Goal: Information Seeking & Learning: Stay updated

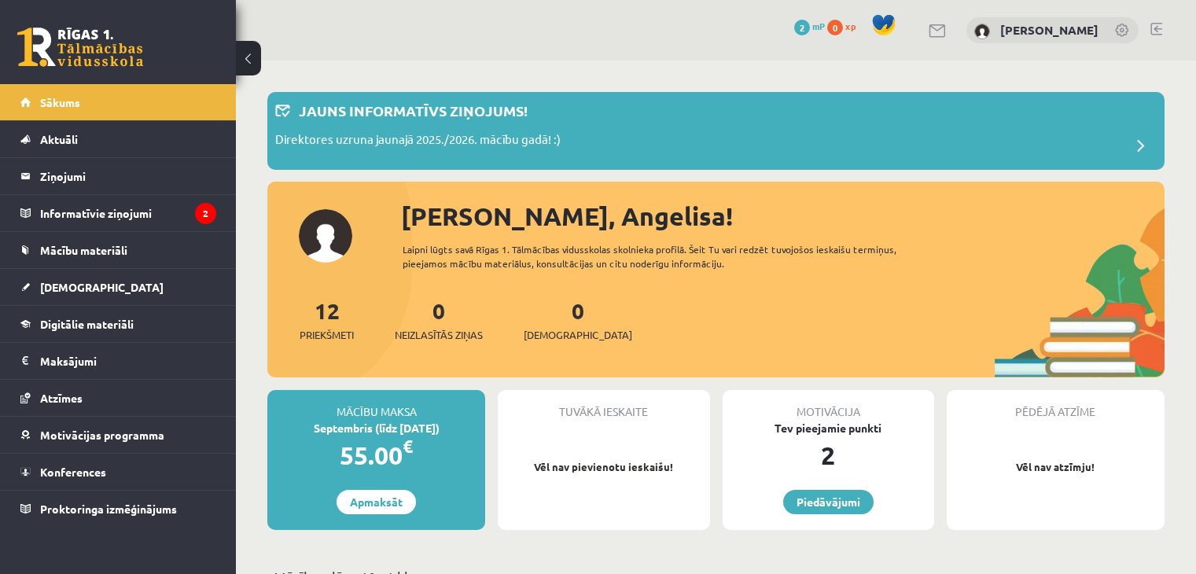
scroll to position [157, 0]
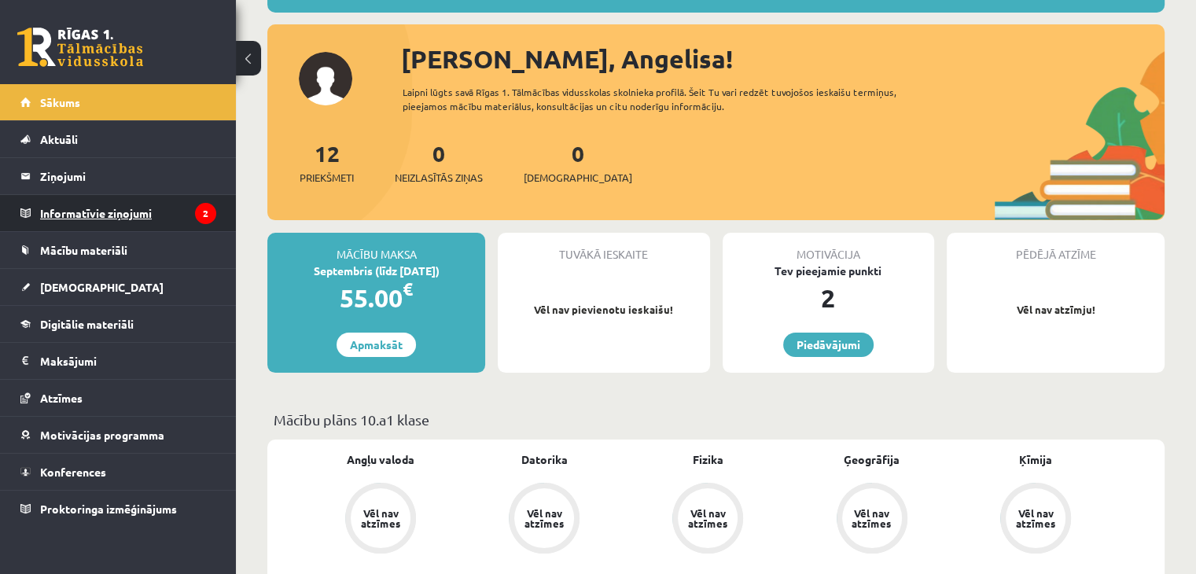
click at [153, 208] on legend "Informatīvie ziņojumi 2" at bounding box center [128, 213] width 176 height 36
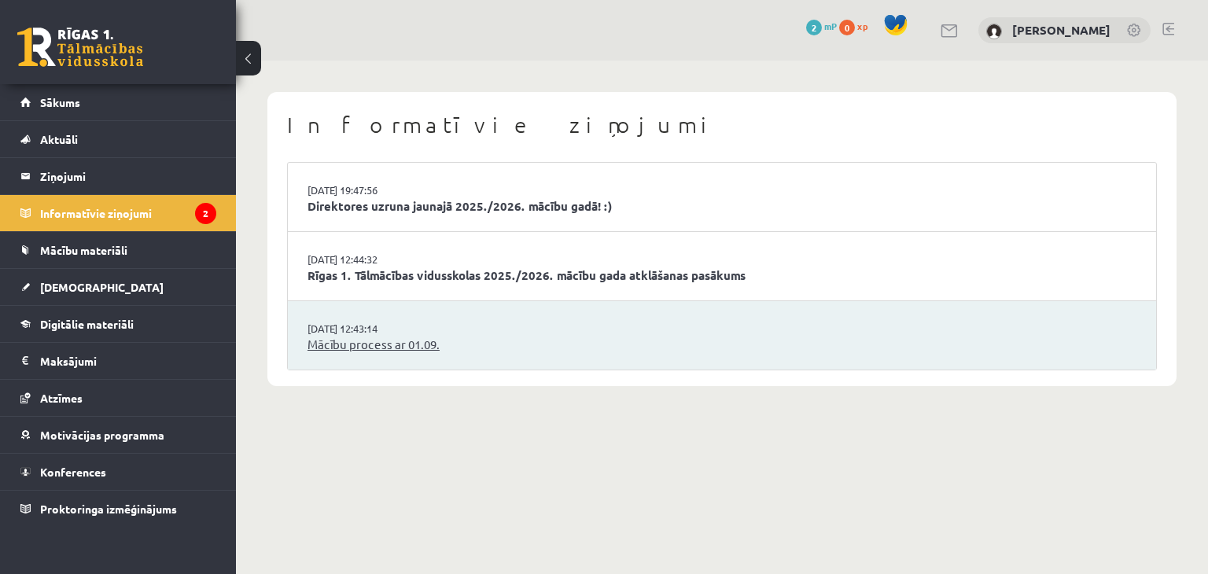
click at [436, 344] on link "Mācību process ar 01.09." at bounding box center [721, 345] width 829 height 18
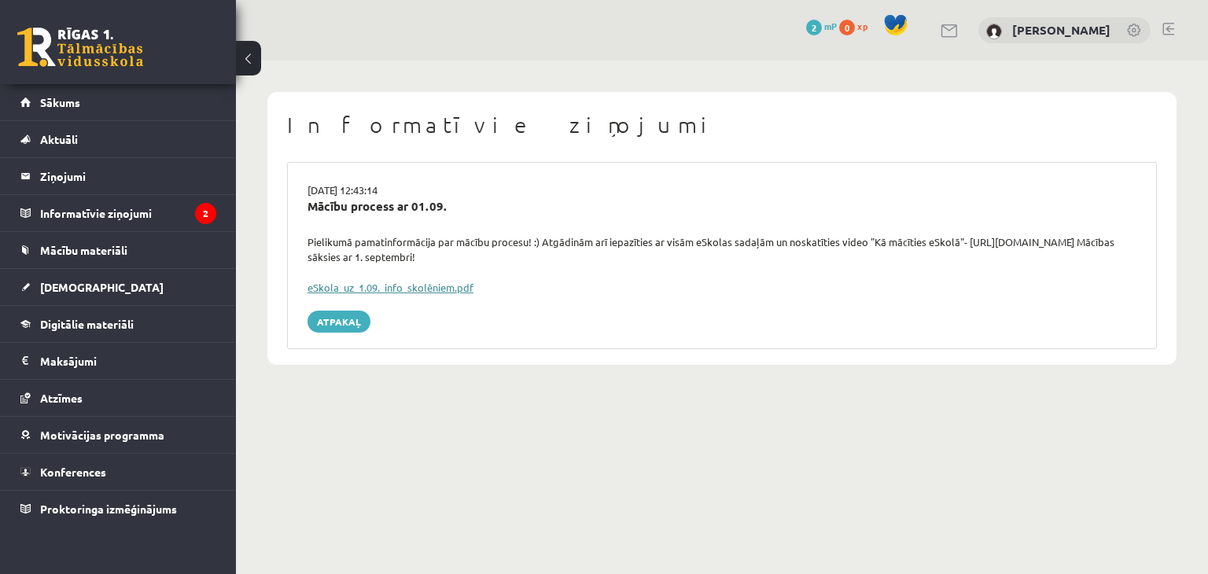
click at [426, 285] on link "eSkola_uz_1.09._info_skolēniem.pdf" at bounding box center [390, 287] width 166 height 13
click at [119, 48] on link at bounding box center [80, 47] width 126 height 39
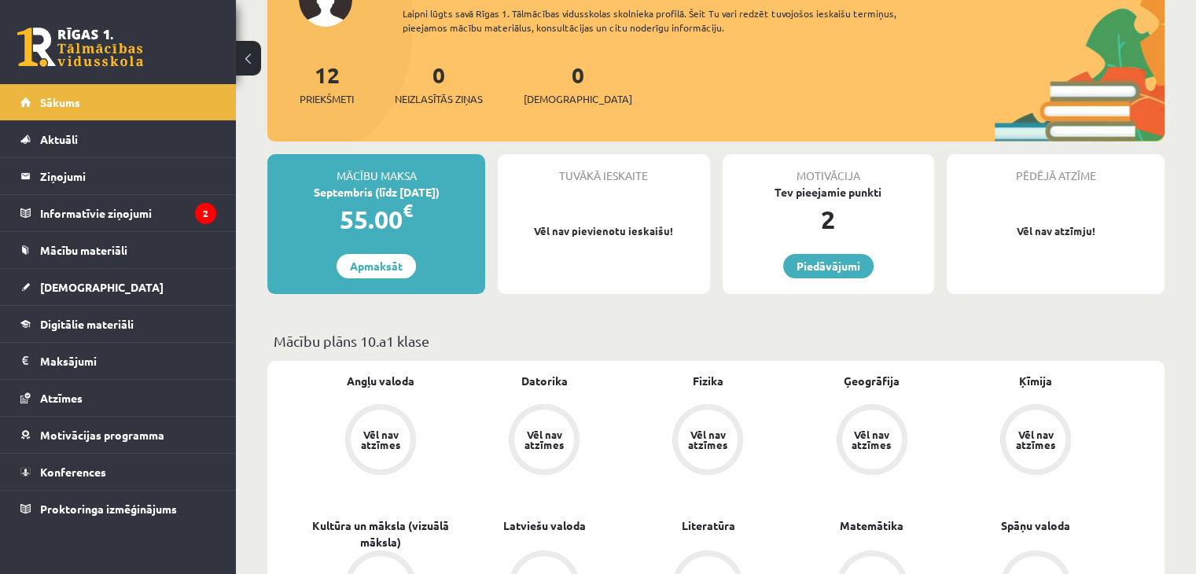
scroll to position [314, 0]
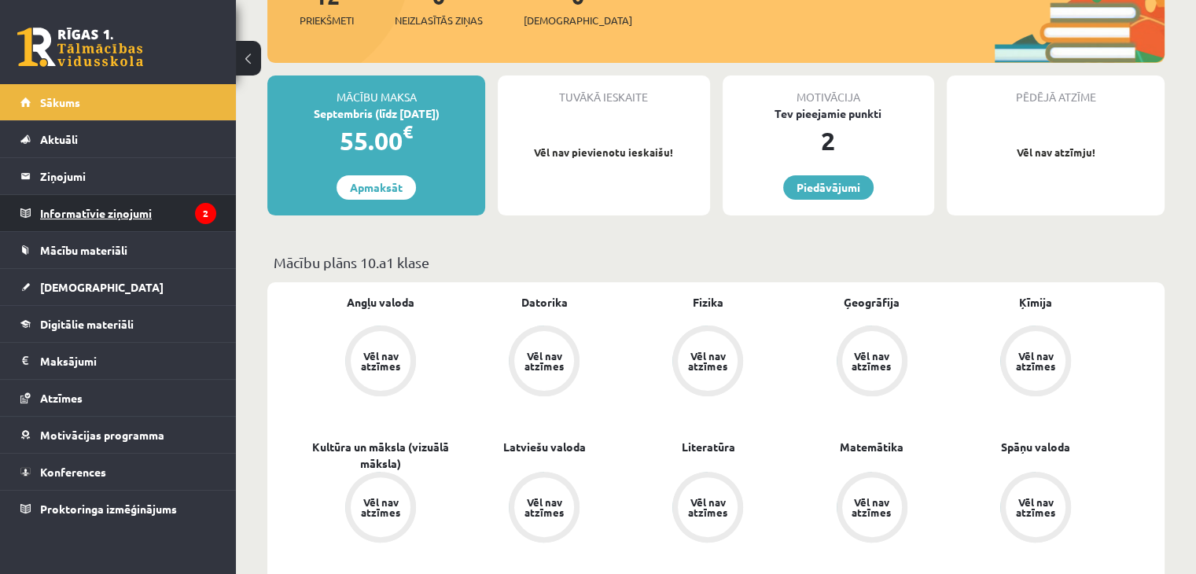
click at [167, 201] on legend "Informatīvie ziņojumi 2" at bounding box center [128, 213] width 176 height 36
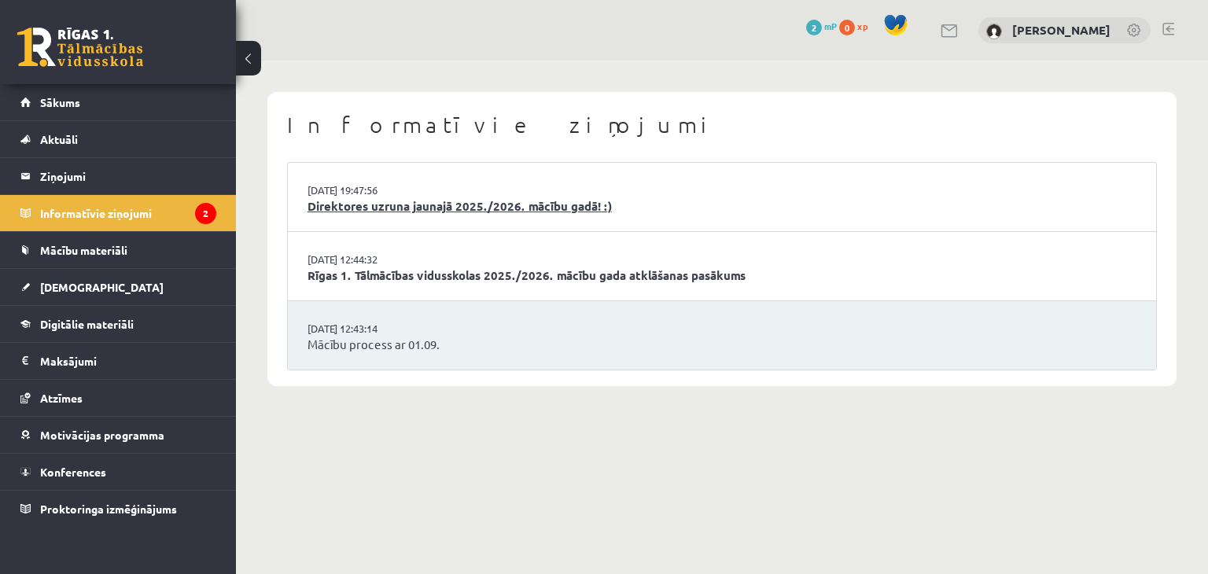
click at [399, 205] on link "Direktores uzruna jaunajā 2025./2026. mācību gadā! :)" at bounding box center [721, 206] width 829 height 18
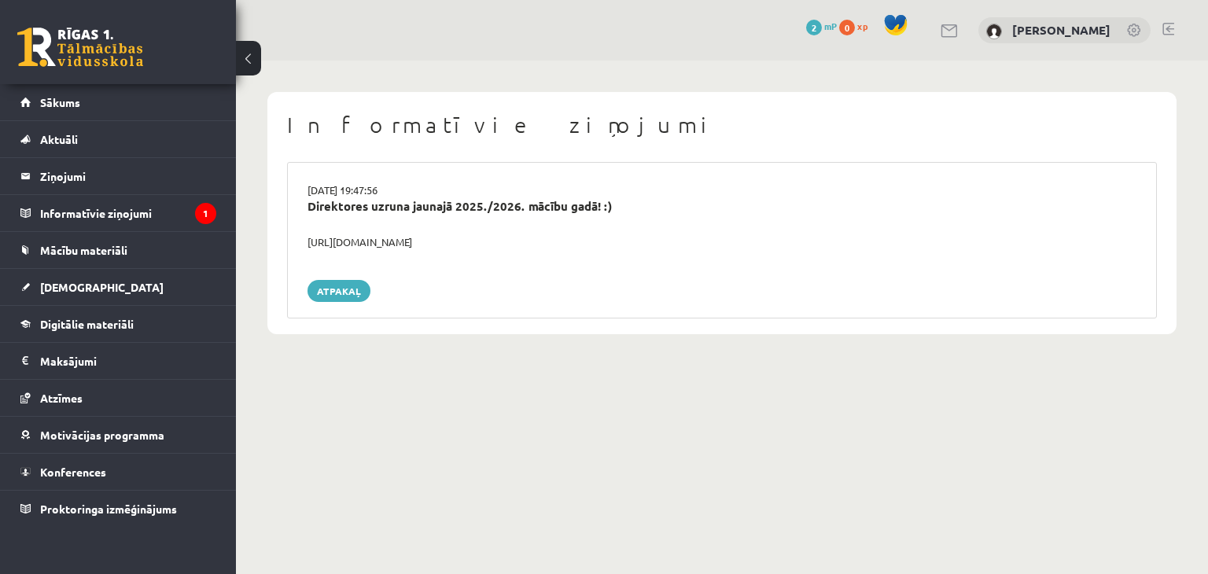
click at [248, 53] on button at bounding box center [248, 58] width 25 height 35
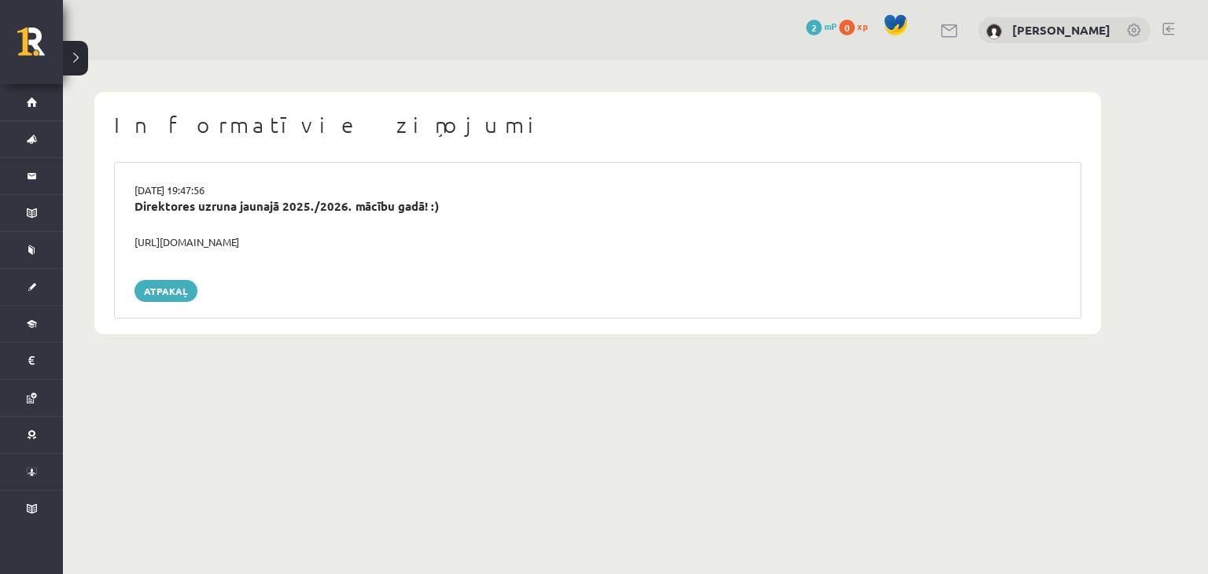
click at [78, 53] on button at bounding box center [75, 58] width 25 height 35
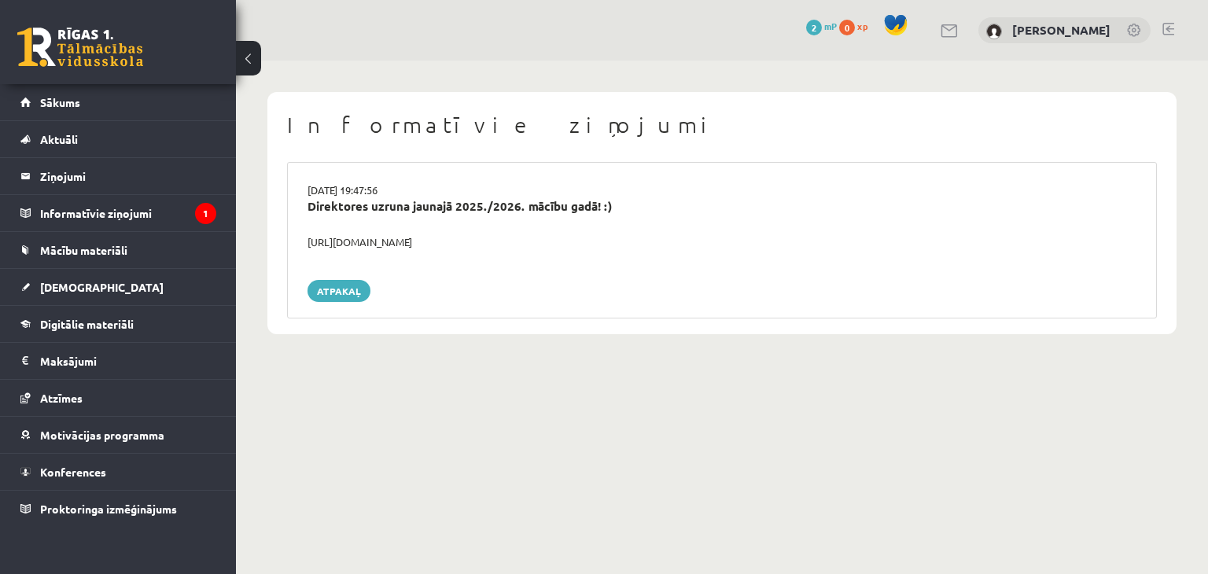
click at [305, 288] on div "Atpakaļ" at bounding box center [722, 291] width 852 height 22
click at [320, 292] on link "Atpakaļ" at bounding box center [338, 291] width 63 height 22
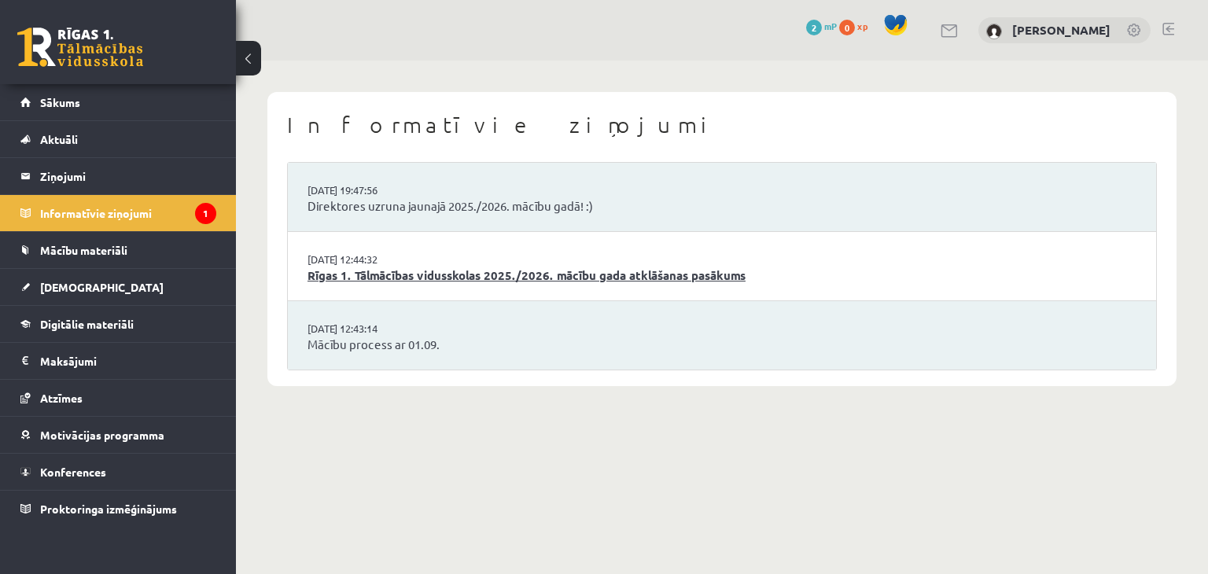
click at [340, 271] on link "Rīgas 1. Tālmācības vidusskolas 2025./2026. mācību gada atklāšanas pasākums" at bounding box center [721, 276] width 829 height 18
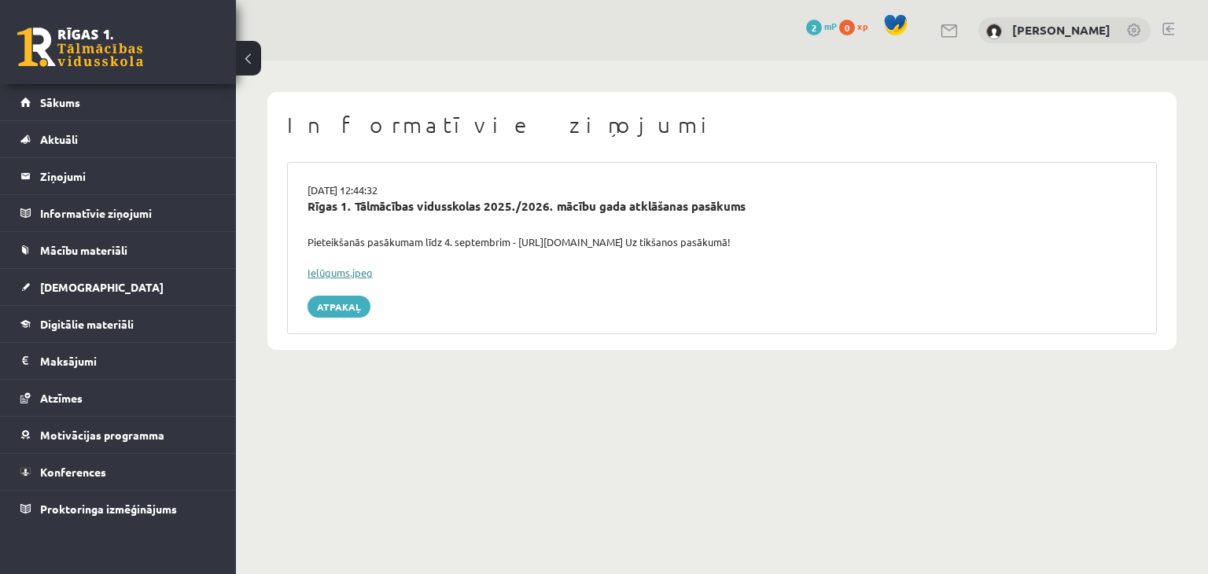
click at [355, 270] on link "Ielūgums.jpeg" at bounding box center [339, 272] width 65 height 13
click at [116, 98] on link "Sākums" at bounding box center [118, 102] width 196 height 36
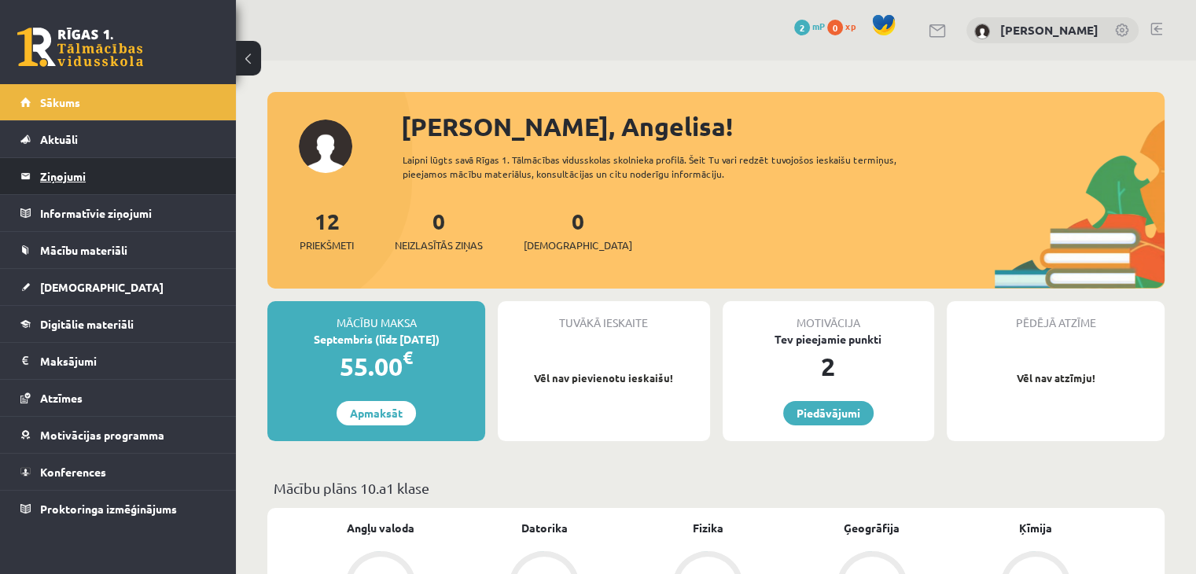
click at [98, 178] on legend "Ziņojumi 0" at bounding box center [128, 176] width 176 height 36
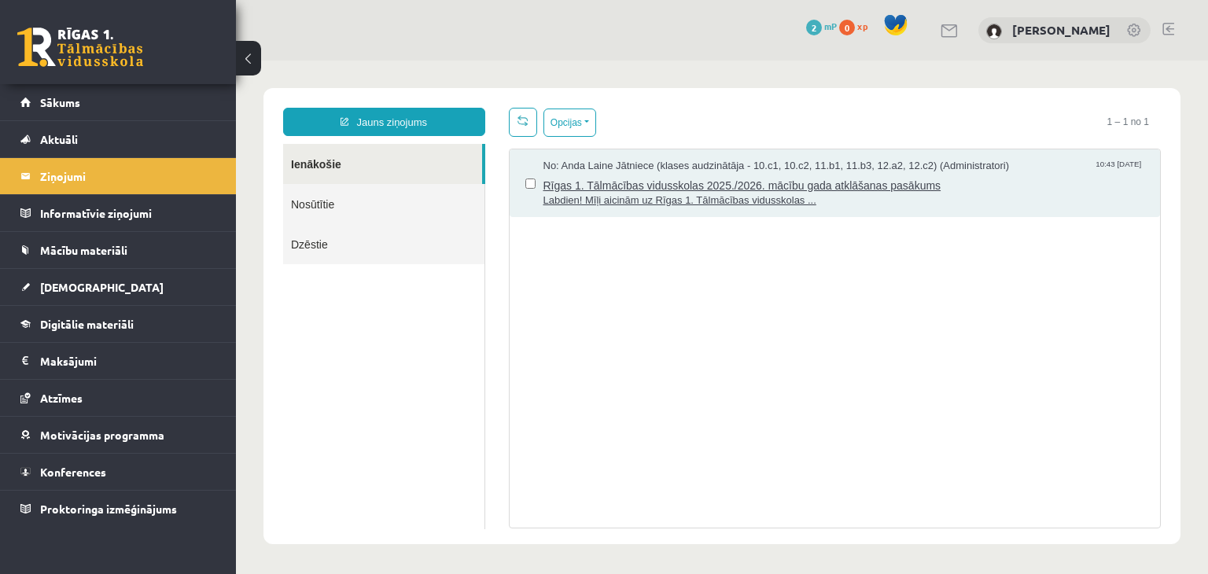
click at [660, 194] on span "Labdien! Mīļi aicinām uz Rīgas 1. Tālmācības vidusskolas ..." at bounding box center [843, 200] width 601 height 15
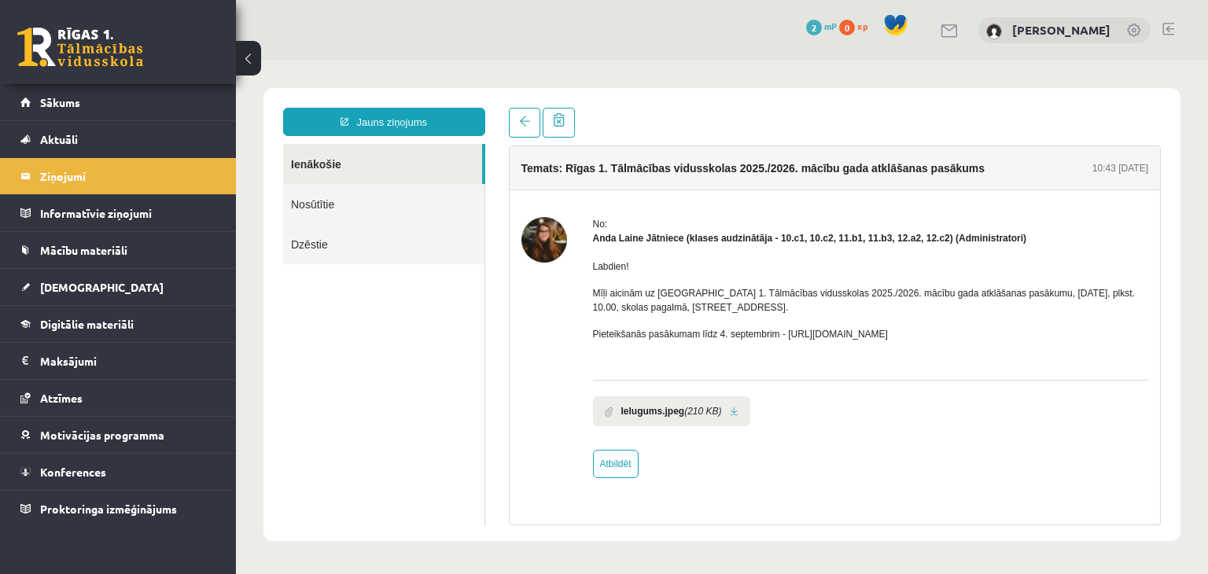
drag, startPoint x: 784, startPoint y: 336, endPoint x: 948, endPoint y: 325, distance: 164.6
click at [948, 325] on div "Labdien! Mīļi aicinām uz Rīgas 1. Tālmācības vidusskolas 2025./2026. mācību gad…" at bounding box center [871, 306] width 556 height 123
click at [525, 118] on span at bounding box center [524, 121] width 11 height 11
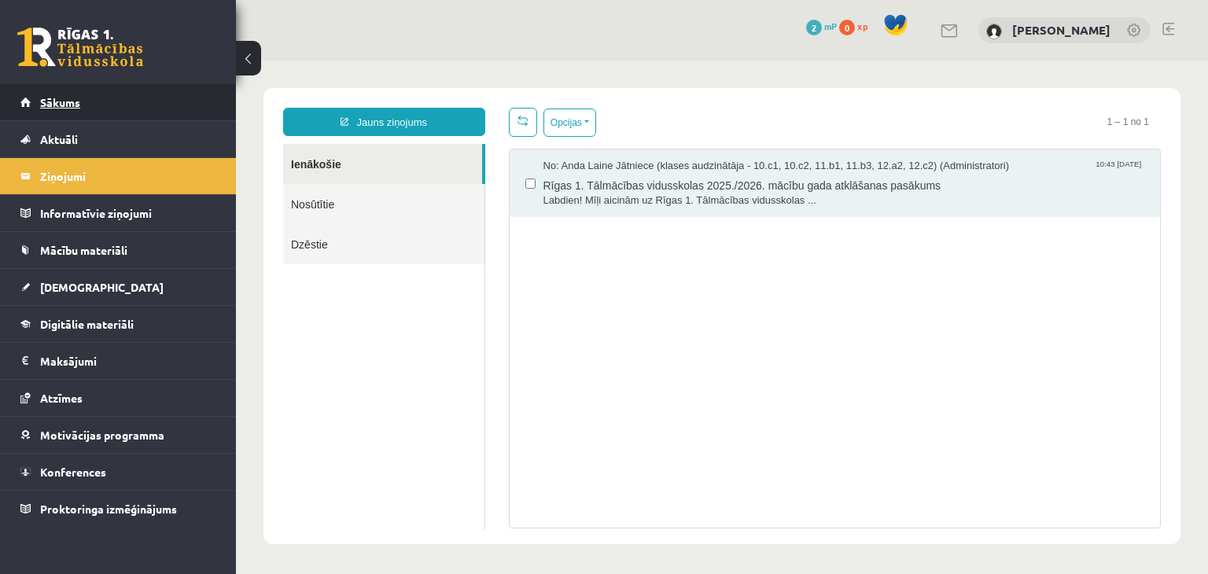
click at [134, 104] on link "Sākums" at bounding box center [118, 102] width 196 height 36
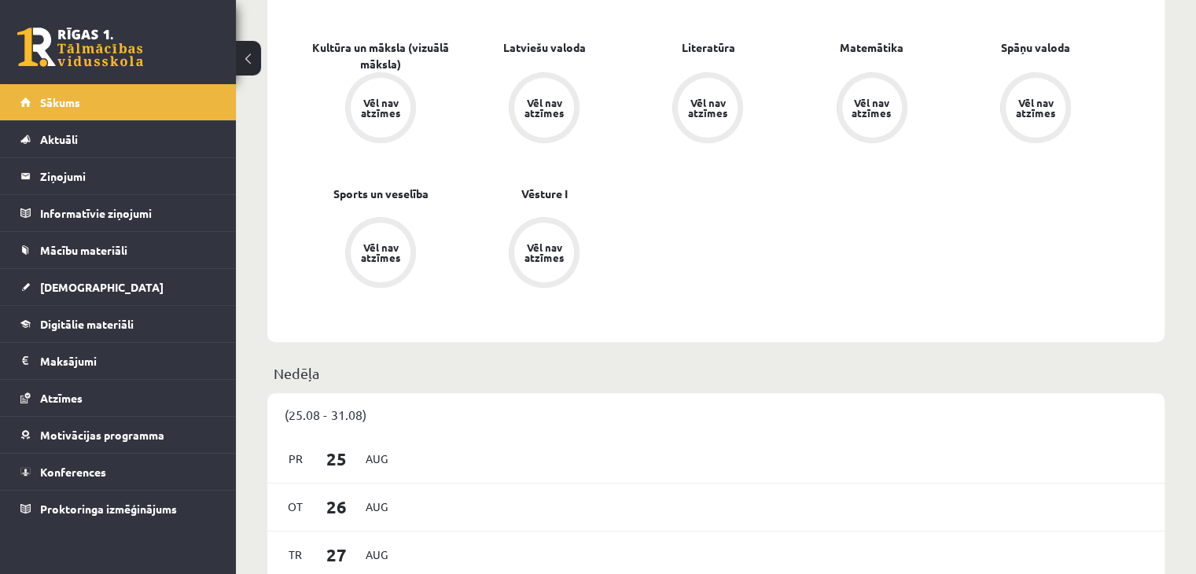
scroll to position [311, 0]
